Goal: Task Accomplishment & Management: Manage account settings

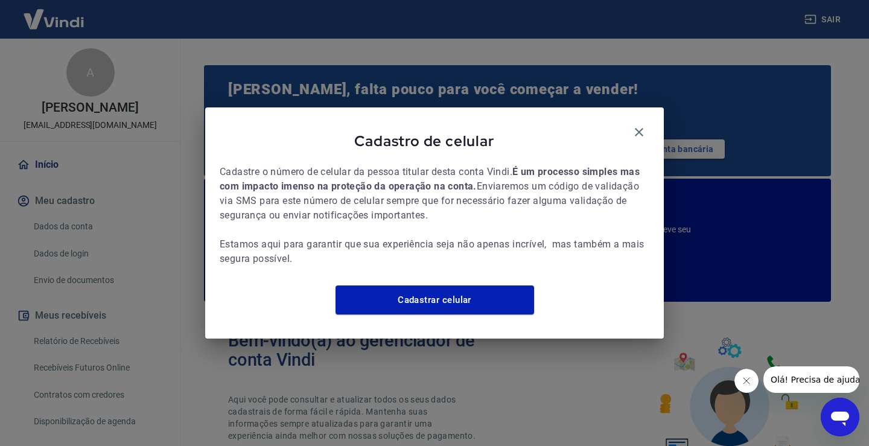
click at [651, 129] on div "Cadastro de celular Cadastre o número de celular da pessoa titular desta conta …" at bounding box center [434, 222] width 459 height 231
click at [642, 126] on icon "button" at bounding box center [639, 132] width 14 height 14
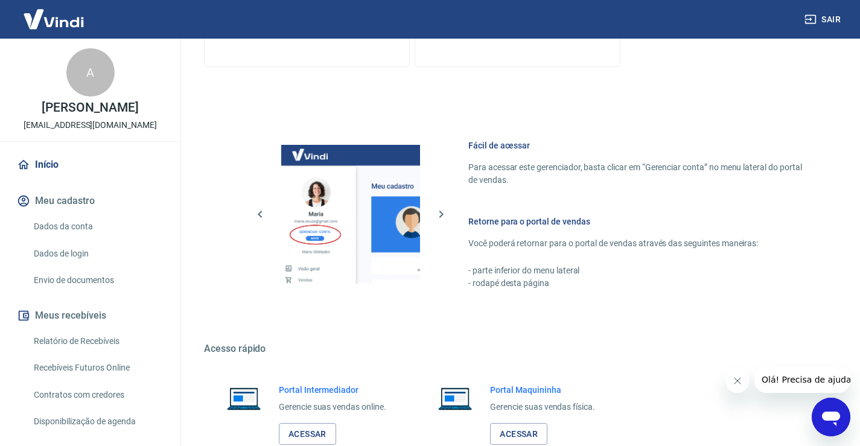
scroll to position [757, 0]
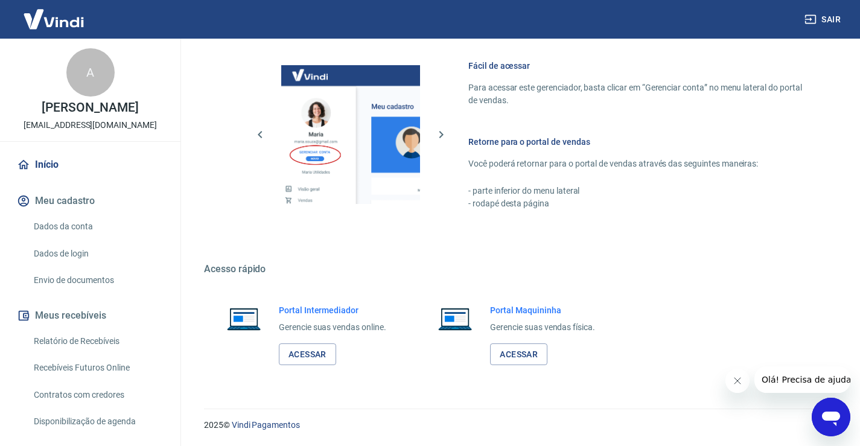
click at [311, 347] on link "Acessar" at bounding box center [307, 354] width 57 height 22
